Goal: Transaction & Acquisition: Purchase product/service

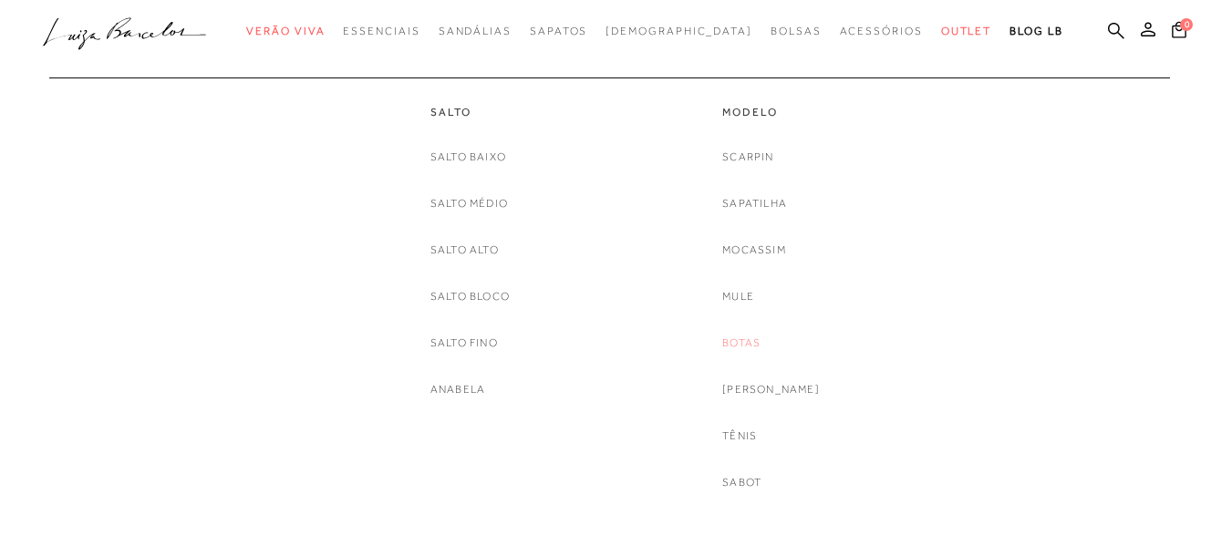
click at [759, 341] on link "Botas" at bounding box center [741, 343] width 38 height 19
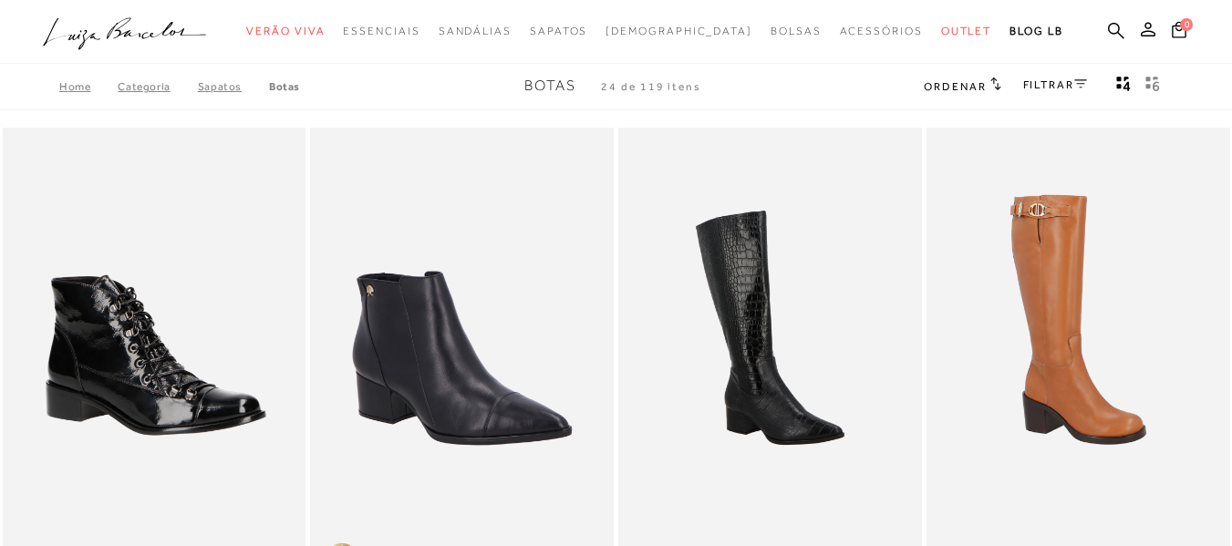
click at [1075, 88] on icon at bounding box center [1080, 83] width 13 height 9
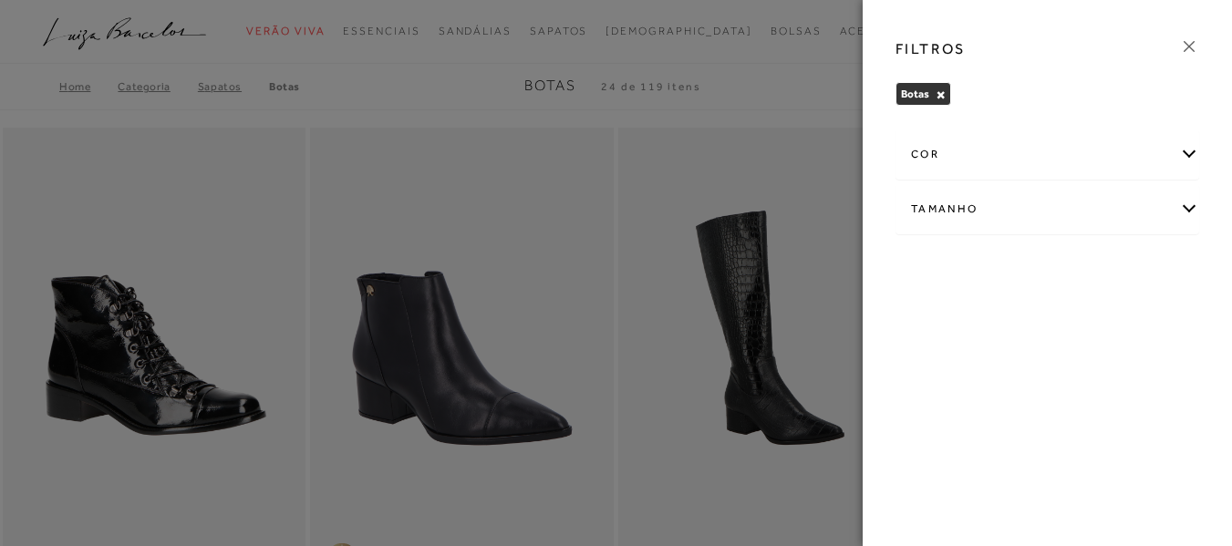
click at [1075, 88] on div "Botas × Limpar todos os refinamentos" at bounding box center [1047, 96] width 304 height 29
click at [805, 101] on div at bounding box center [616, 273] width 1232 height 546
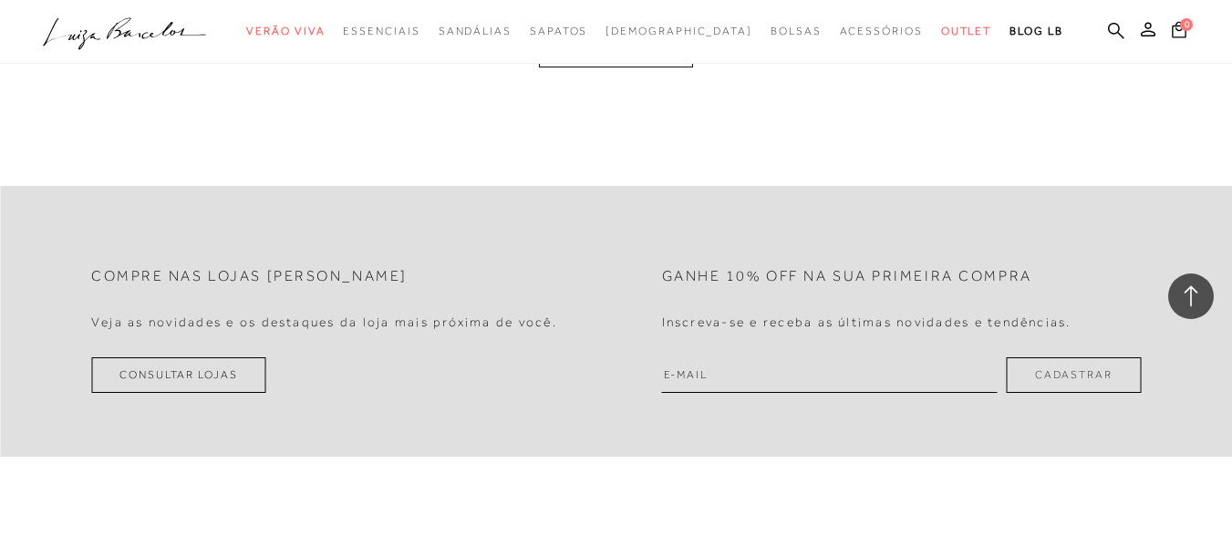
scroll to position [3490, 0]
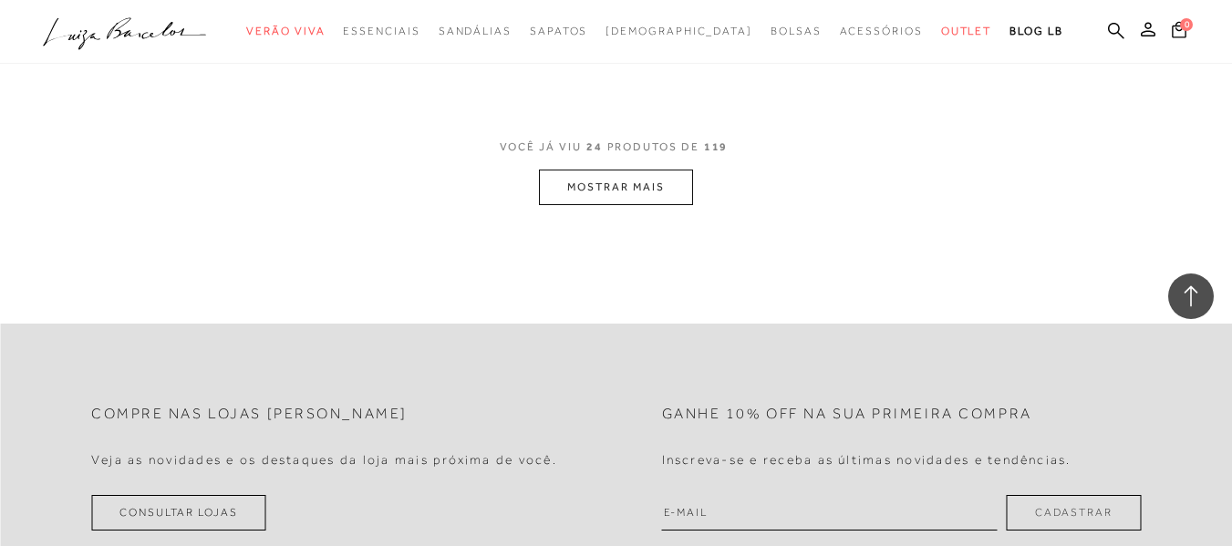
click at [635, 181] on button "MOSTRAR MAIS" at bounding box center [615, 188] width 153 height 36
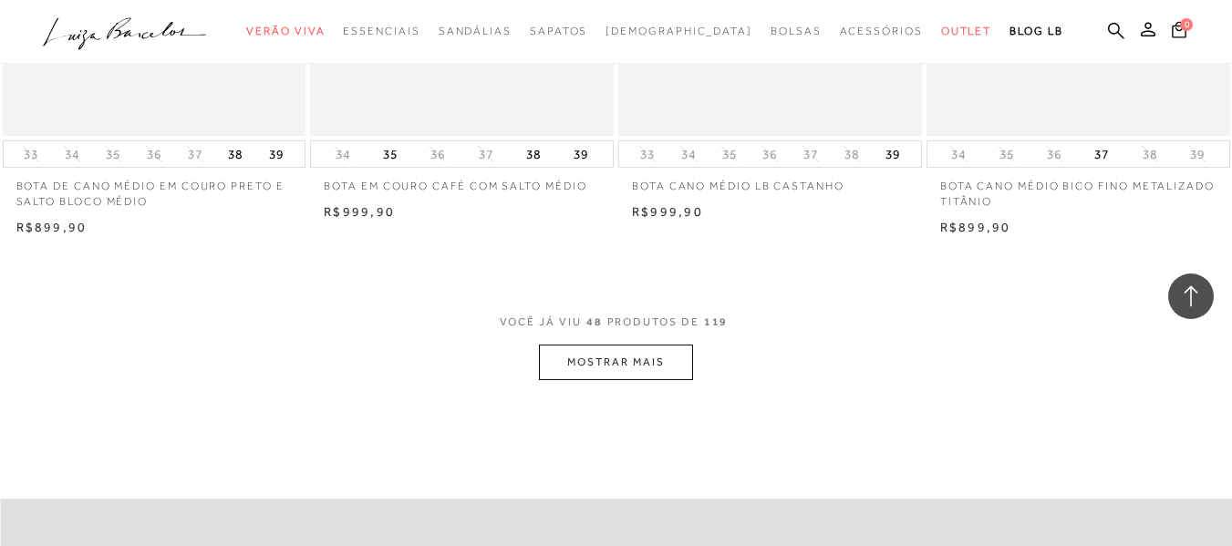
scroll to position [6954, 0]
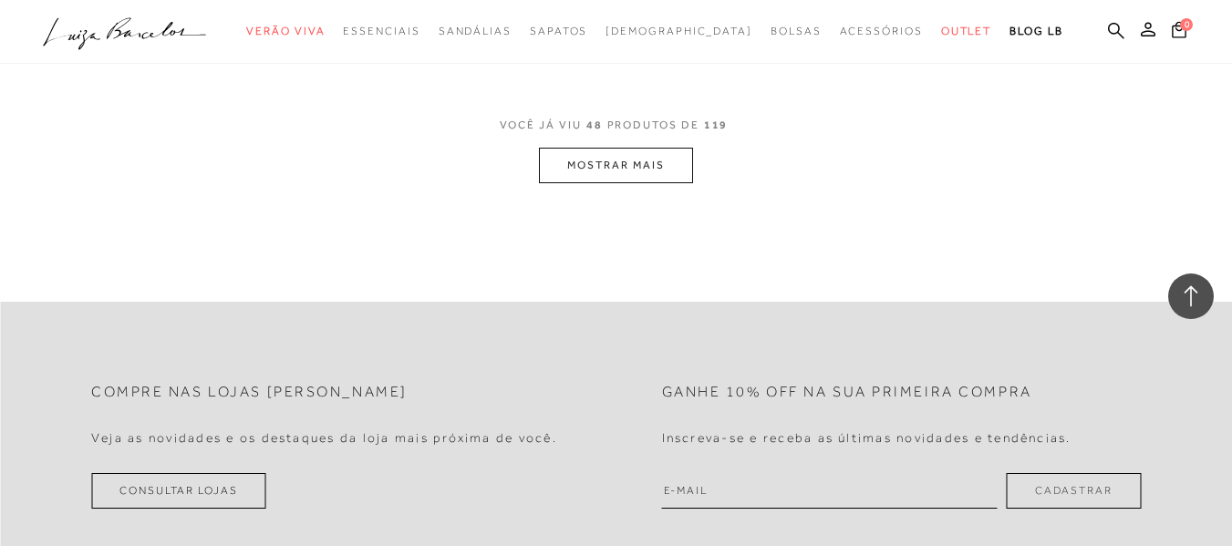
click at [601, 141] on span "VOCÊ JÁ VIU 48 PRODUTOS DE 119" at bounding box center [616, 131] width 233 height 33
click at [604, 170] on button "MOSTRAR MAIS" at bounding box center [615, 166] width 153 height 36
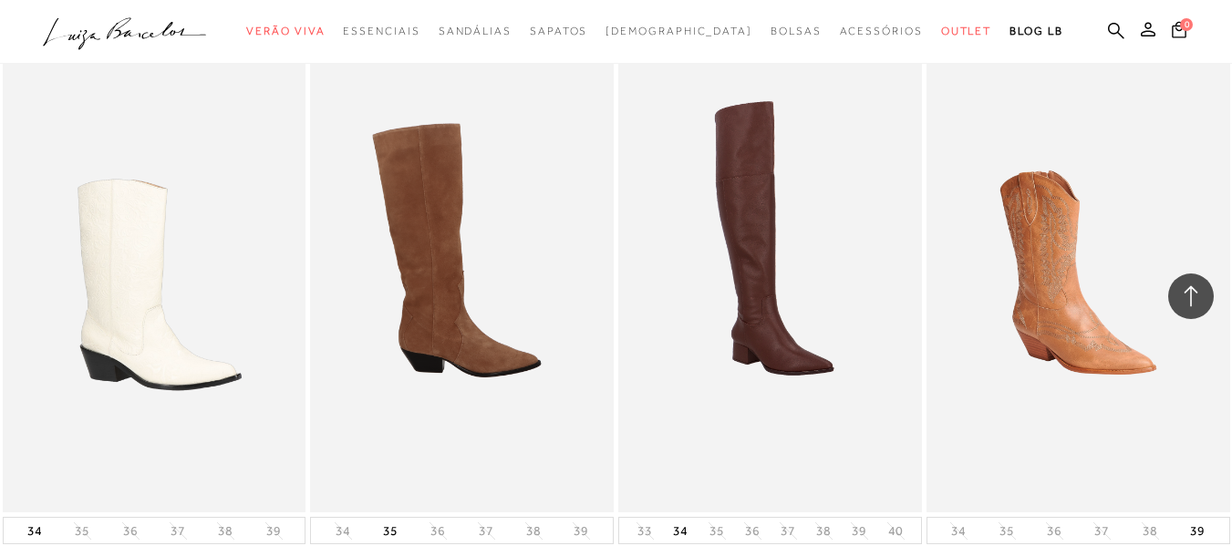
click at [439, 238] on img at bounding box center [463, 284] width 302 height 455
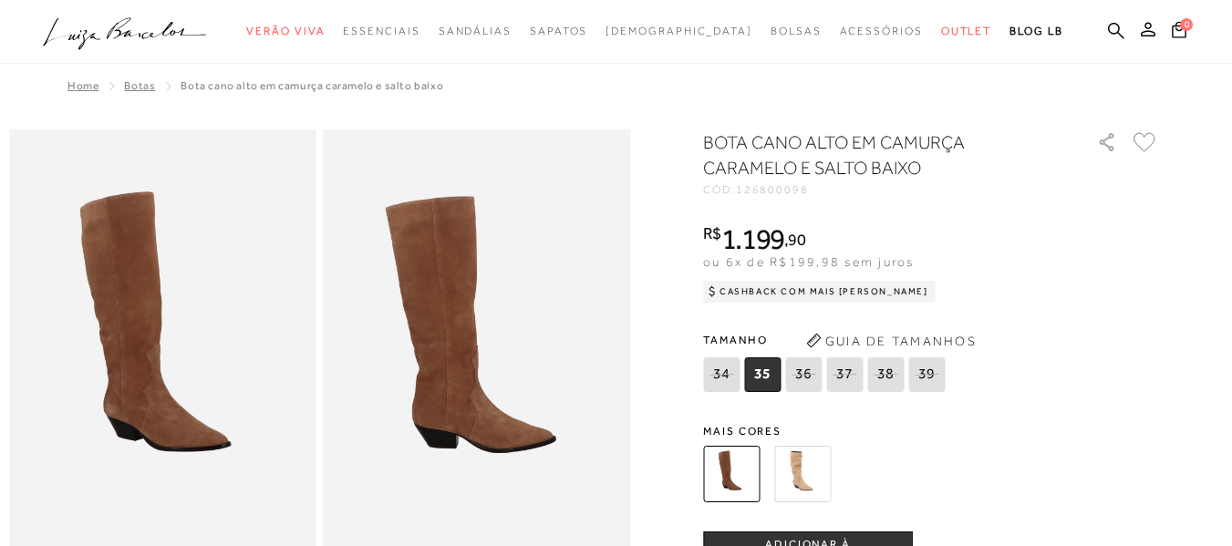
click at [797, 468] on img at bounding box center [802, 474] width 57 height 57
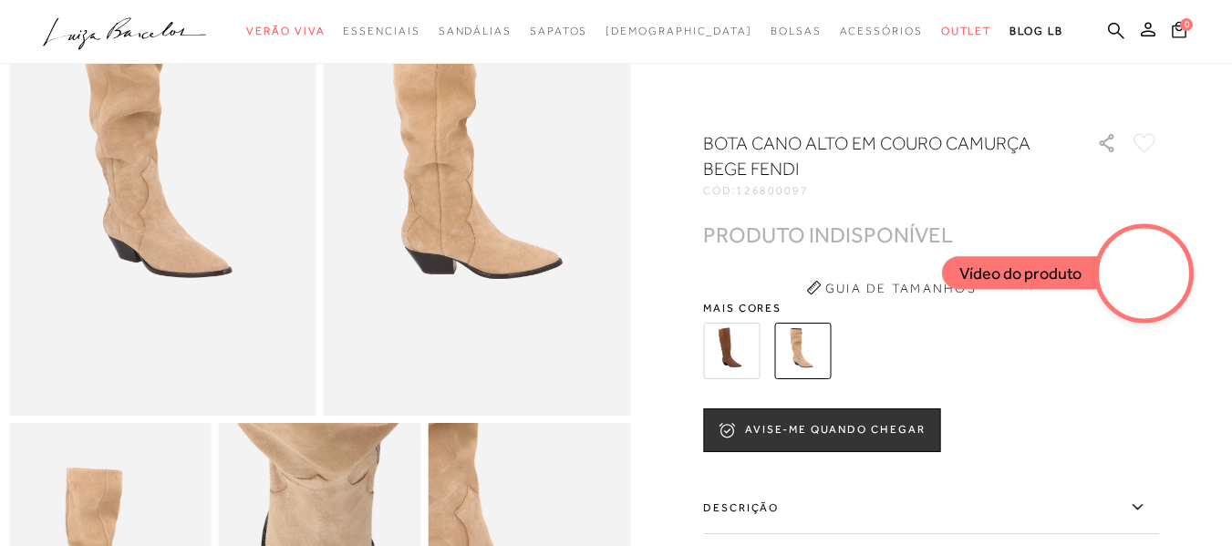
scroll to position [182, 0]
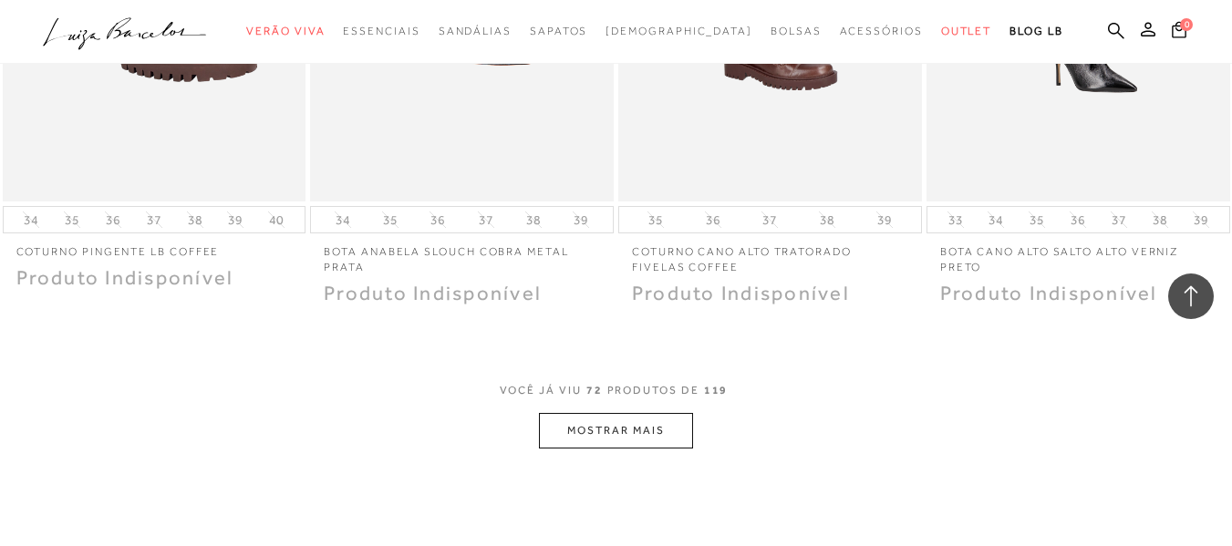
scroll to position [10302, 0]
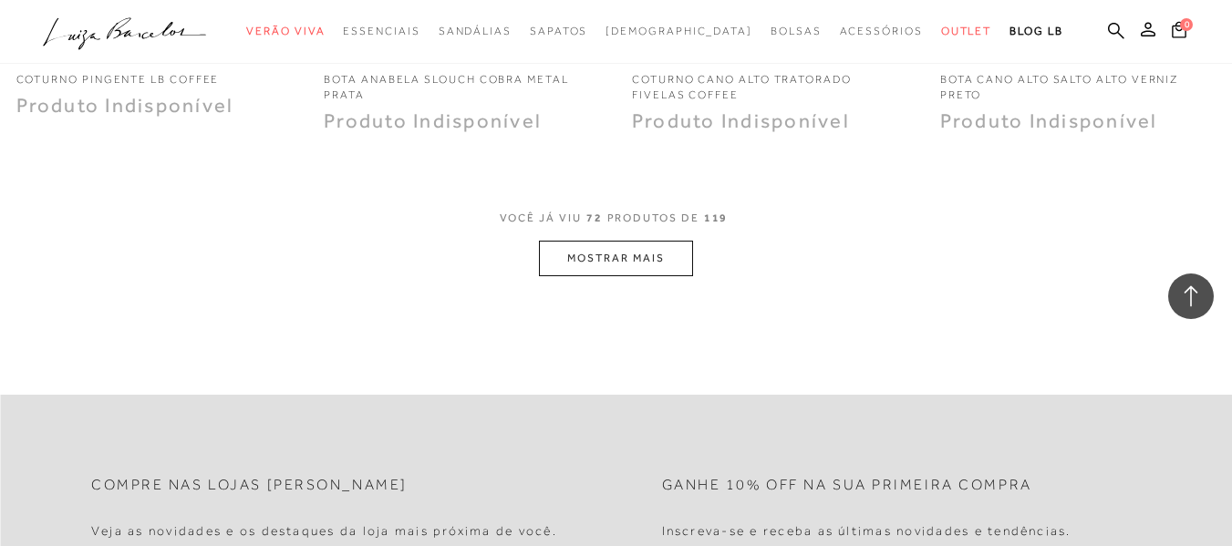
click at [664, 271] on button "MOSTRAR MAIS" at bounding box center [615, 259] width 153 height 36
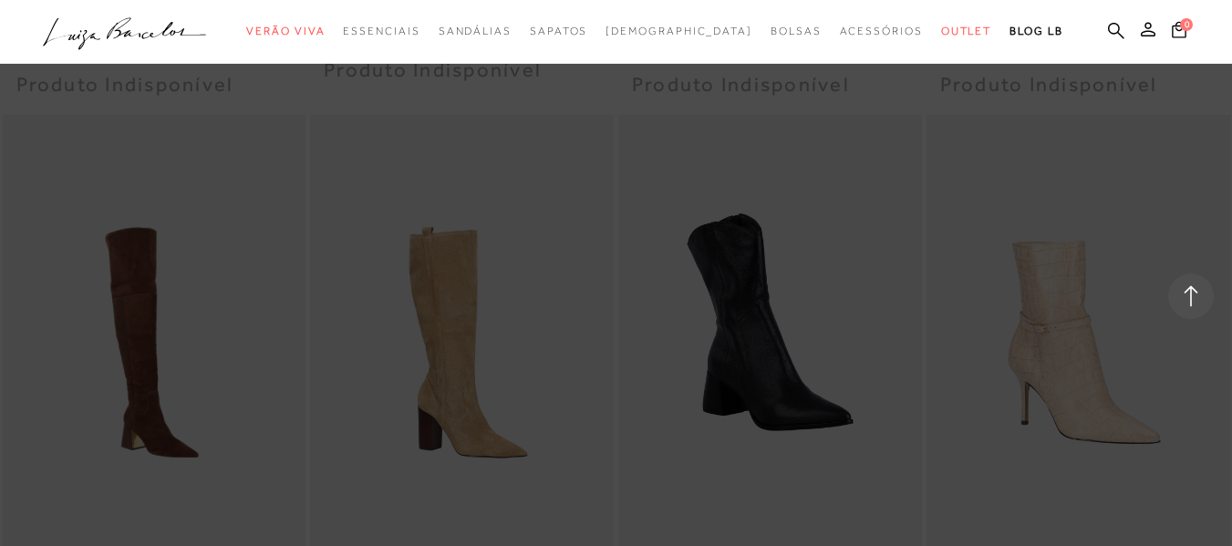
scroll to position [13220, 0]
